Goal: Information Seeking & Learning: Find contact information

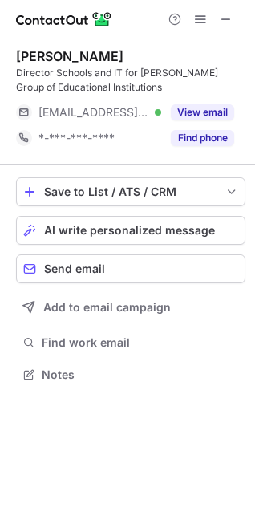
scroll to position [363, 255]
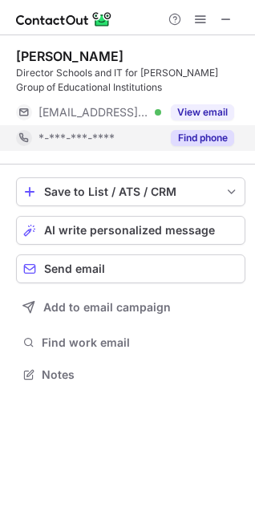
click at [205, 130] on button "Find phone" at bounding box center [202, 138] width 63 height 16
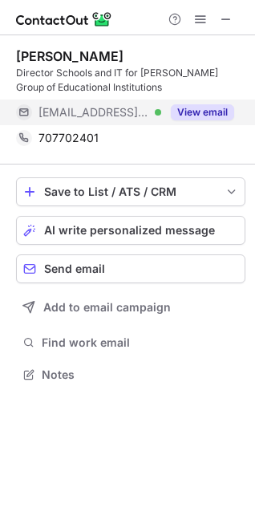
click at [202, 116] on button "View email" at bounding box center [202, 112] width 63 height 16
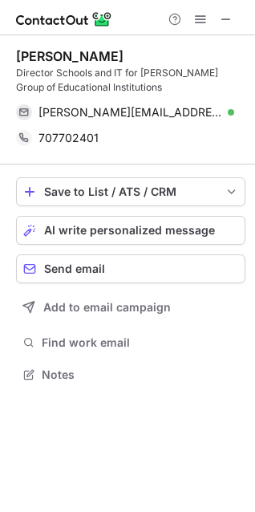
click at [237, 11] on div at bounding box center [200, 19] width 77 height 19
click at [234, 20] on button at bounding box center [226, 19] width 19 height 19
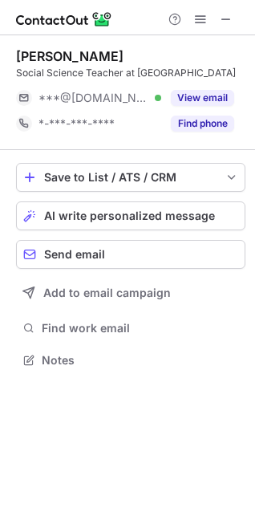
scroll to position [349, 255]
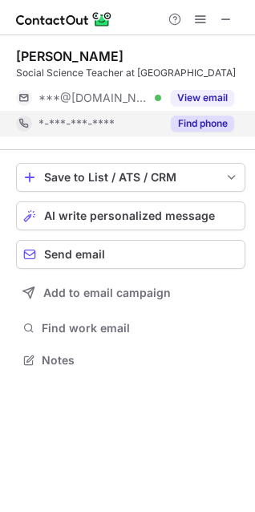
click at [210, 124] on button "Find phone" at bounding box center [202, 124] width 63 height 16
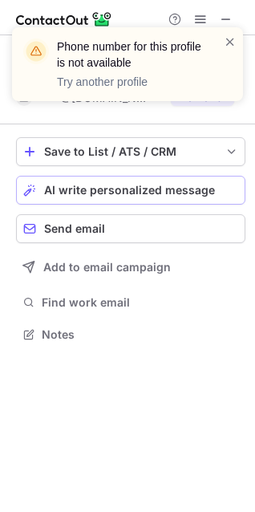
scroll to position [323, 255]
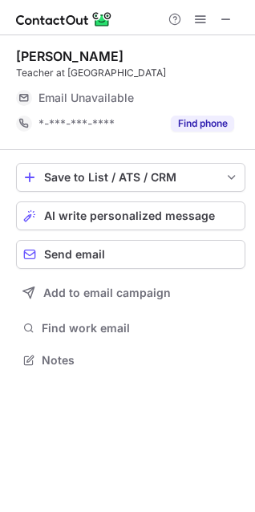
scroll to position [349, 255]
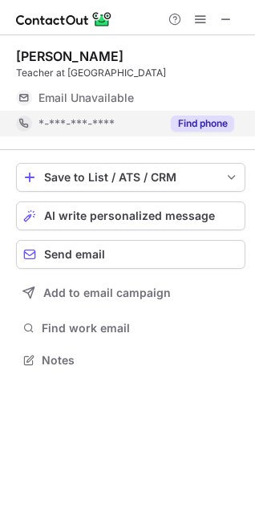
click at [181, 128] on button "Find phone" at bounding box center [202, 124] width 63 height 16
click at [207, 121] on button "Find phone" at bounding box center [202, 124] width 63 height 16
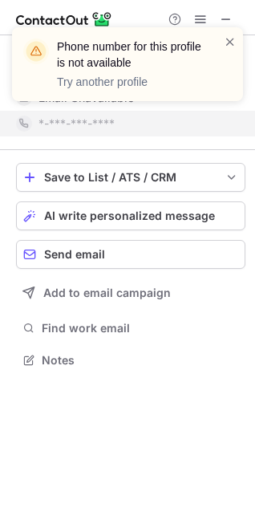
click at [227, 14] on div "Phone number for this profile is not available Try another profile" at bounding box center [127, 70] width 257 height 119
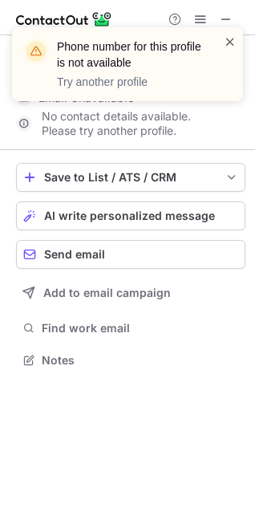
click at [230, 39] on span at bounding box center [230, 42] width 13 height 16
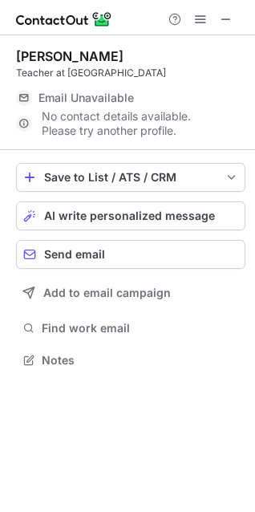
click at [230, 16] on div "Phone number for this profile is not available Try another profile" at bounding box center [127, 70] width 257 height 119
click at [224, 22] on span at bounding box center [226, 19] width 13 height 13
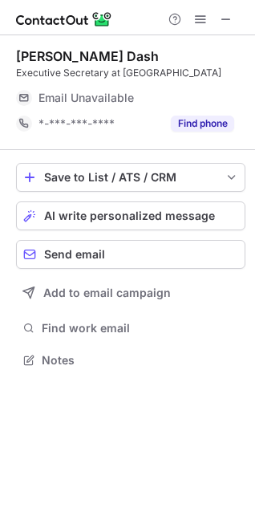
scroll to position [349, 255]
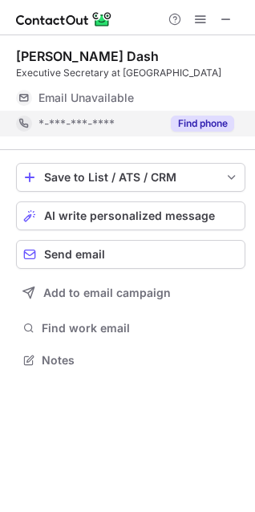
click at [179, 116] on button "Find phone" at bounding box center [202, 124] width 63 height 16
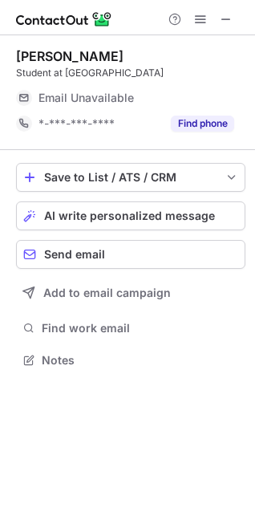
scroll to position [349, 255]
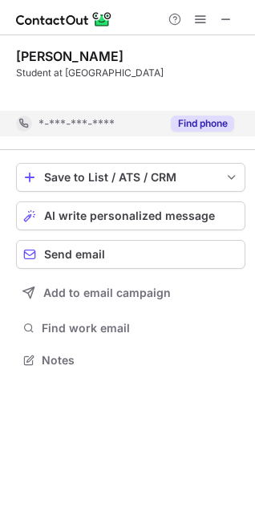
click at [226, 124] on button "Find phone" at bounding box center [202, 124] width 63 height 16
